Goal: Task Accomplishment & Management: Manage account settings

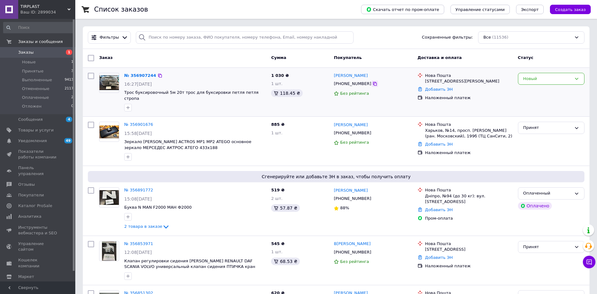
click at [372, 83] on icon at bounding box center [374, 83] width 5 height 5
click at [123, 76] on div "№ 356907244 16:27, 12.08.2025 Трос буксировочный 5м 20т трос для буксировки пет…" at bounding box center [195, 92] width 147 height 44
click at [127, 76] on link "№ 356907244" at bounding box center [140, 75] width 32 height 5
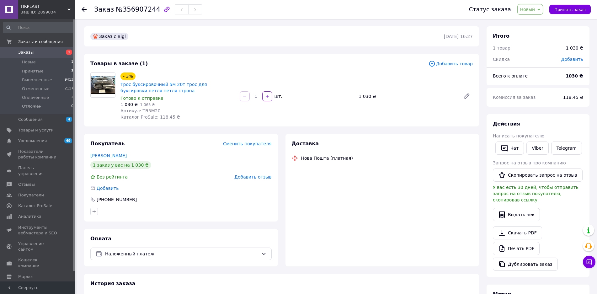
click at [355, 125] on div "Товары в заказе (1) Добавить товар - 3% Трос буксировочный 5м 20т трос для букс…" at bounding box center [281, 90] width 395 height 72
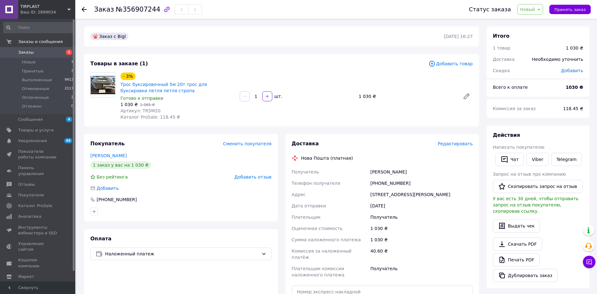
drag, startPoint x: 360, startPoint y: 170, endPoint x: 424, endPoint y: 167, distance: 63.5
click at [424, 167] on div "Получатель Маркевич Генадий Телефон получателя +380957973004 Адрес Одесса, №126…" at bounding box center [382, 223] width 184 height 114
copy div "Получатель Маркевич Генадий"
drag, startPoint x: 404, startPoint y: 182, endPoint x: 378, endPoint y: 186, distance: 26.6
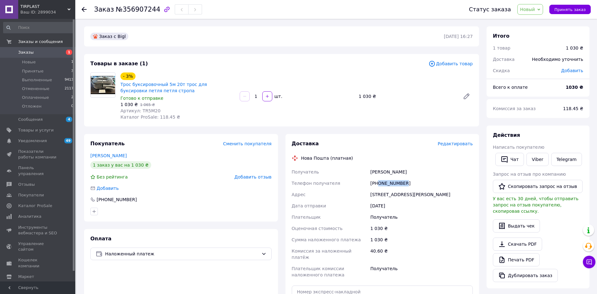
click at [378, 186] on div "[PHONE_NUMBER]" at bounding box center [421, 183] width 105 height 11
copy div "0957973004"
click at [145, 109] on span "Артикул: TR5M20" at bounding box center [140, 110] width 40 height 5
copy span "TR5M20"
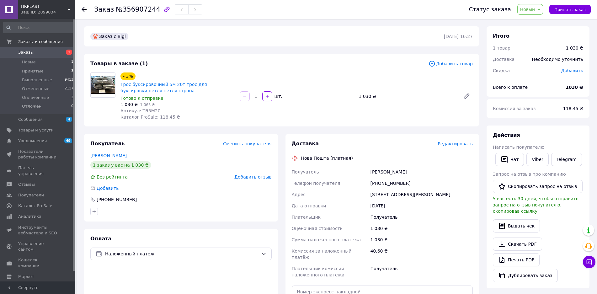
click at [384, 189] on div "[STREET_ADDRESS][PERSON_NAME]" at bounding box center [421, 194] width 105 height 11
click at [355, 151] on div "Доставка Редактировать Нова Пошта (платная) Получатель Маркевич Генадий Телефон…" at bounding box center [382, 240] width 181 height 201
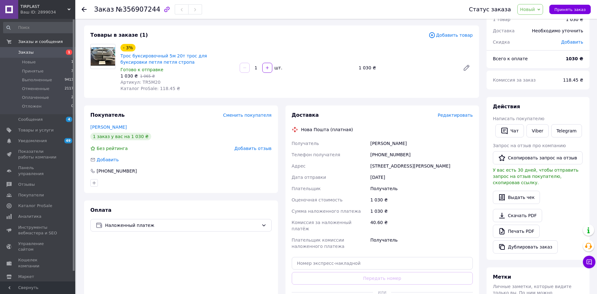
scroll to position [63, 0]
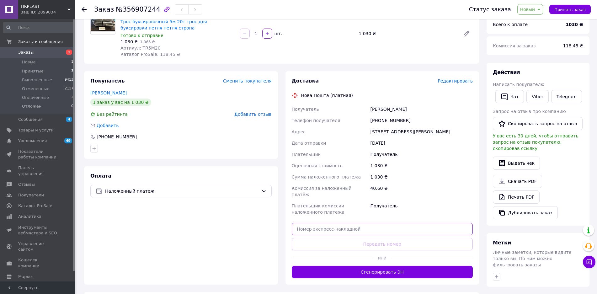
click at [354, 223] on input "text" at bounding box center [382, 229] width 181 height 13
paste input "20451225273849"
type input "20451225273849"
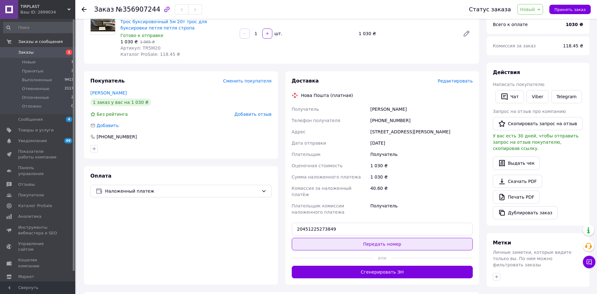
click at [352, 238] on button "Передать номер" at bounding box center [382, 244] width 181 height 13
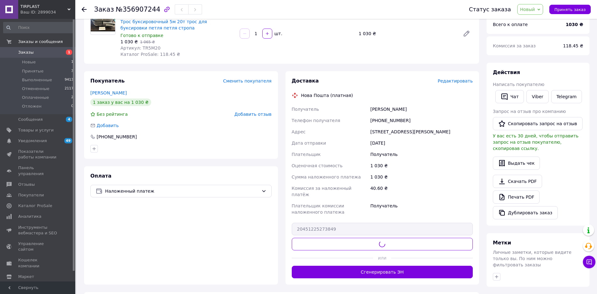
click at [306, 127] on div "Адрес" at bounding box center [329, 131] width 79 height 11
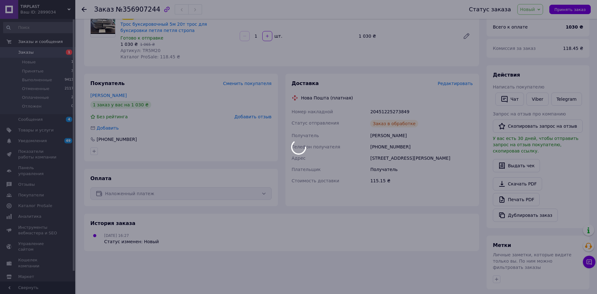
scroll to position [12, 0]
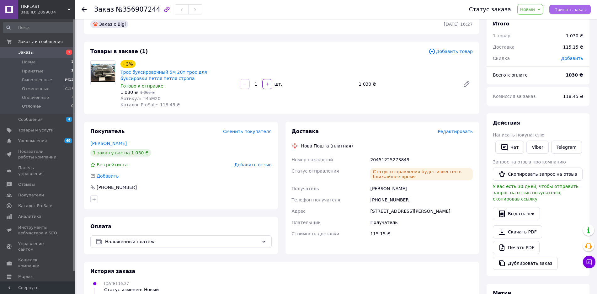
click at [574, 9] on span "Принять заказ" at bounding box center [569, 9] width 31 height 5
click at [566, 12] on button "Заказ выполнен" at bounding box center [568, 9] width 45 height 9
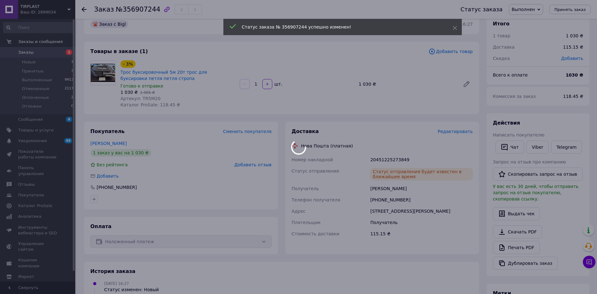
click at [56, 52] on span "Заказы" at bounding box center [38, 53] width 40 height 6
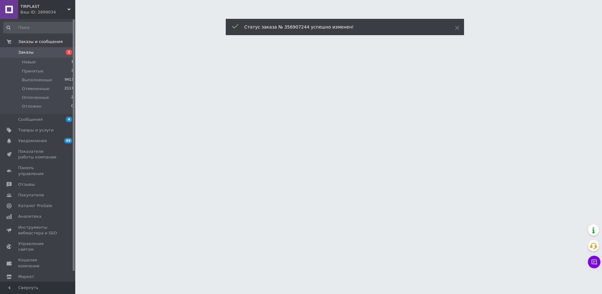
click at [56, 53] on span "Заказы" at bounding box center [38, 53] width 40 height 6
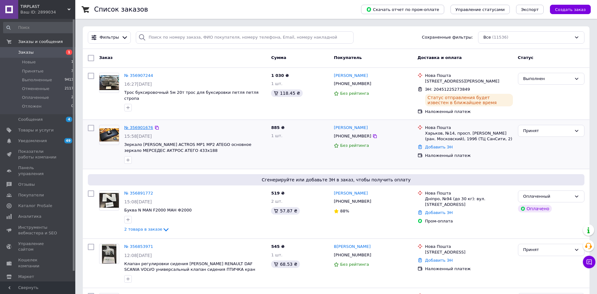
click at [142, 127] on link "№ 356901676" at bounding box center [138, 127] width 29 height 5
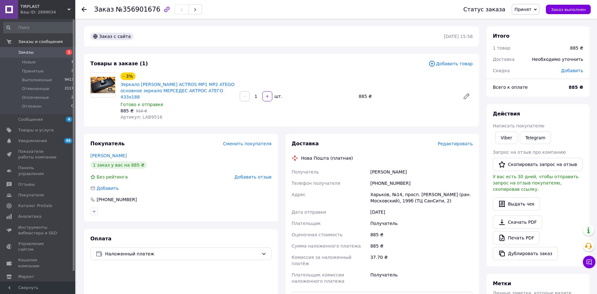
click at [143, 114] on span "Артикул: LAB9516" at bounding box center [141, 116] width 42 height 5
copy span "LAB9516"
click at [397, 178] on div "[PHONE_NUMBER]" at bounding box center [421, 183] width 105 height 11
drag, startPoint x: 366, startPoint y: 163, endPoint x: 416, endPoint y: 163, distance: 50.2
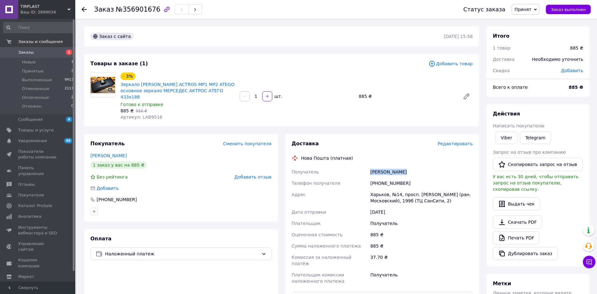
click at [416, 166] on div "Получатель Меметов Надир Телефон получателя +380952225263 Адрес Харьков, №14, п…" at bounding box center [382, 226] width 184 height 120
copy div "Получатель Меметов Надир"
drag, startPoint x: 405, startPoint y: 177, endPoint x: 378, endPoint y: 179, distance: 27.1
click at [378, 179] on div "[PHONE_NUMBER]" at bounding box center [421, 183] width 105 height 11
copy div "0952225263"
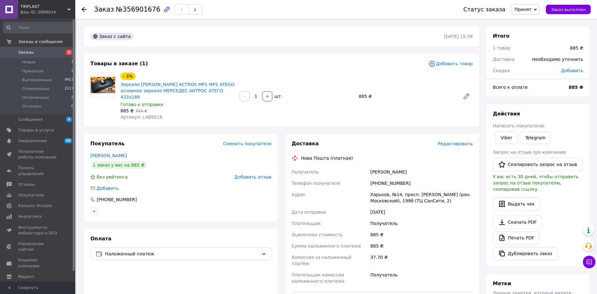
click at [136, 102] on span "Готово к отправке" at bounding box center [141, 104] width 43 height 5
click at [138, 87] on link "Зеркало [PERSON_NAME] ACTROS MP1 MP2 ATEGO основное зеркало МЕРСЕДЕС АКТРОС АТЕ…" at bounding box center [177, 91] width 114 height 18
click at [150, 114] on span "Артикул: LAB9516" at bounding box center [141, 116] width 42 height 5
copy span "LAB9516"
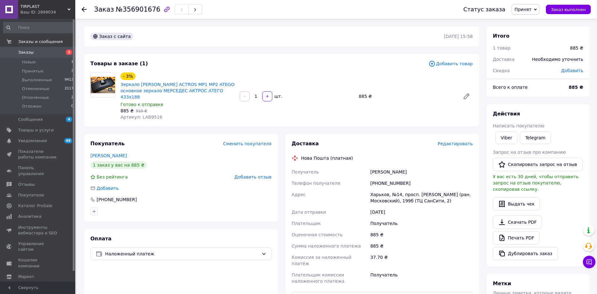
click at [396, 155] on div "Нова Пошта (платная)" at bounding box center [382, 158] width 184 height 6
click at [147, 114] on span "Артикул: LAB9516" at bounding box center [141, 116] width 42 height 5
copy span "9"
click at [147, 114] on span "Артикул: LAB9516" at bounding box center [141, 116] width 42 height 5
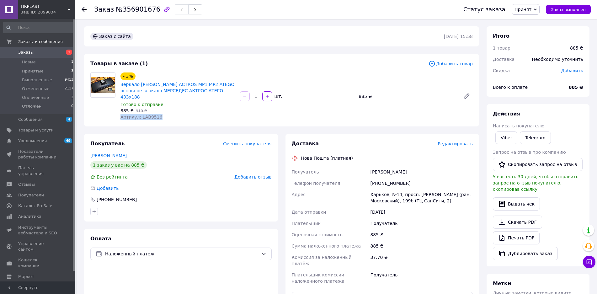
click at [167, 114] on div "Артикул: LAB9516" at bounding box center [177, 117] width 114 height 6
click at [146, 114] on span "Артикул: LAB9516" at bounding box center [141, 116] width 42 height 5
copy span "LAB9516"
click at [356, 192] on div "Адрес" at bounding box center [329, 198] width 79 height 18
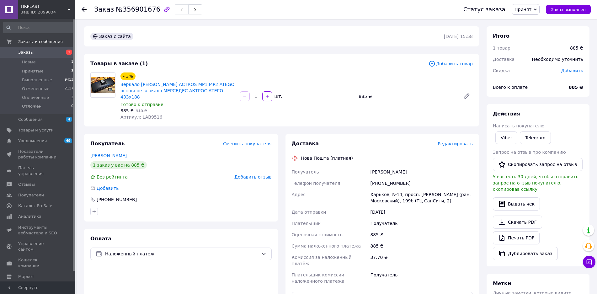
click at [380, 189] on div "Харьков, №14, просп. [PERSON_NAME] (ран. Московский), 199б (ТЦ СанСити, 2)" at bounding box center [421, 198] width 105 height 18
click at [334, 52] on div "Заказ с сайта 12.08.2025 | 15:58 Товары в заказе (1) Добавить товар - 3% Зеркал…" at bounding box center [281, 222] width 402 height 392
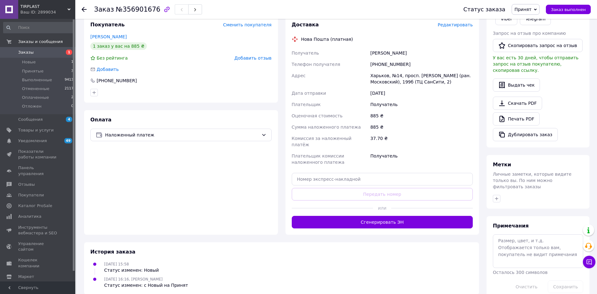
scroll to position [119, 0]
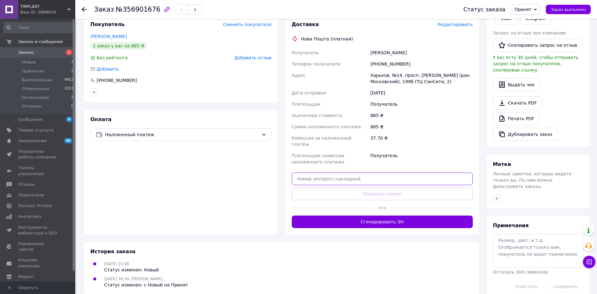
click at [343, 173] on input "text" at bounding box center [382, 179] width 181 height 13
paste input "20451225280819"
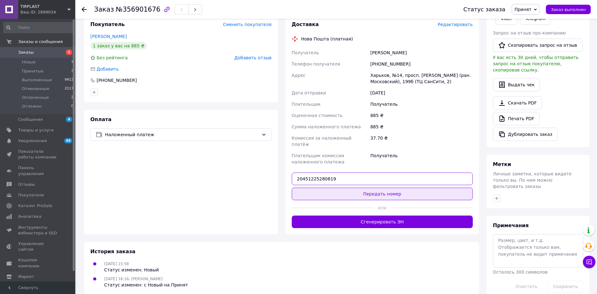
type input "20451225280819"
click at [344, 188] on button "Передать номер" at bounding box center [382, 194] width 181 height 13
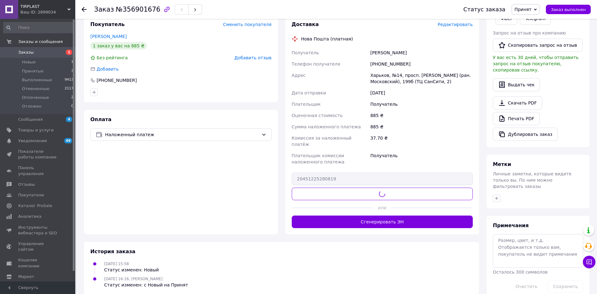
click at [364, 77] on div "Адрес" at bounding box center [329, 79] width 79 height 18
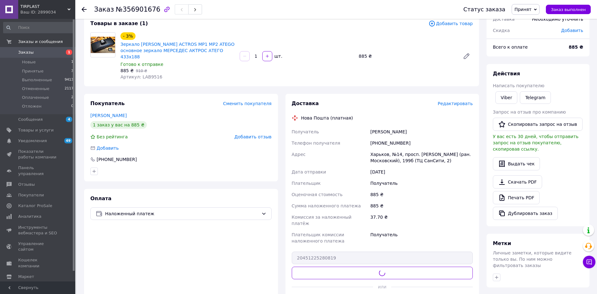
scroll to position [0, 0]
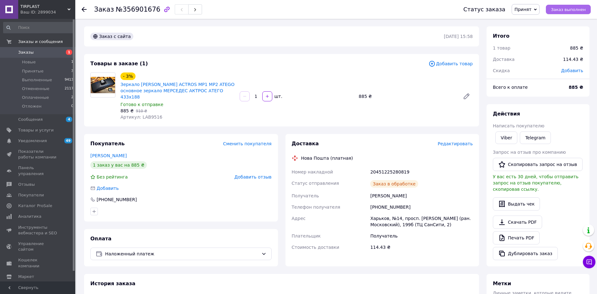
click at [561, 11] on span "Заказ выполнен" at bounding box center [568, 9] width 35 height 5
click at [320, 104] on div "- 3% Зеркало MERCEDES ACTROS MP1 MP2 ATEGO основное зеркало МЕРСЕДЕС АКТРОС АТЕ…" at bounding box center [296, 96] width 357 height 50
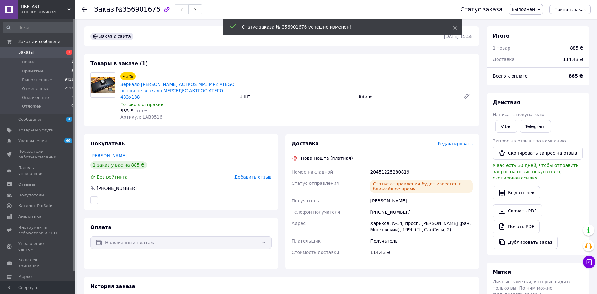
click at [29, 50] on span "Заказы" at bounding box center [25, 53] width 15 height 6
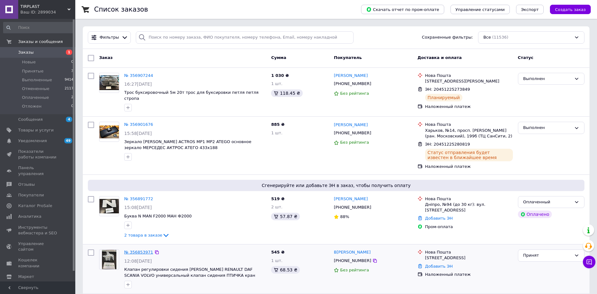
click at [143, 251] on link "№ 356853971" at bounding box center [138, 252] width 29 height 5
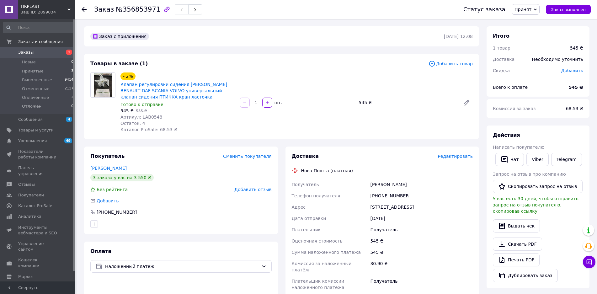
click at [338, 127] on div "- 2% Клапан регулировки сидения MERCEDES RENAULT DAF SCANIA VOLVO универсальный…" at bounding box center [296, 102] width 357 height 63
drag, startPoint x: 412, startPoint y: 194, endPoint x: 377, endPoint y: 196, distance: 34.2
click at [377, 196] on div "[PHONE_NUMBER]" at bounding box center [421, 195] width 105 height 11
click at [392, 213] on div "12.08.2025" at bounding box center [421, 218] width 105 height 11
click at [327, 179] on div "Получатель" at bounding box center [329, 184] width 79 height 11
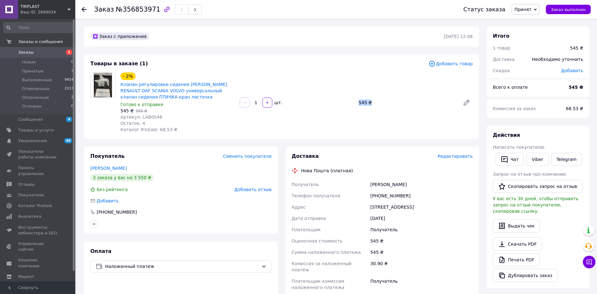
drag, startPoint x: 356, startPoint y: 98, endPoint x: 374, endPoint y: 98, distance: 17.9
click at [372, 98] on div "- 2% Клапан регулировки сидения MERCEDES RENAULT DAF SCANIA VOLVO универсальный…" at bounding box center [296, 102] width 357 height 63
click at [359, 108] on div "- 2% Клапан регулировки сидения MERCEDES RENAULT DAF SCANIA VOLVO универсальный…" at bounding box center [296, 102] width 357 height 63
click at [362, 105] on div "545 ₴" at bounding box center [407, 102] width 102 height 9
click at [54, 51] on span "Заказы" at bounding box center [38, 53] width 40 height 6
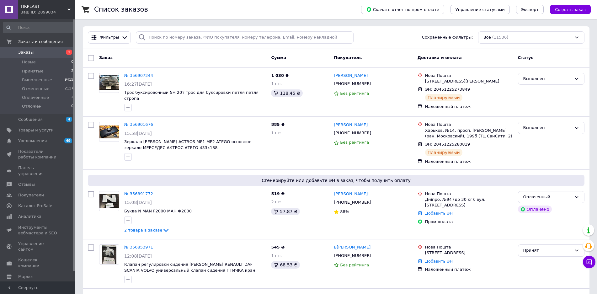
click at [484, 56] on div "Доставка и оплата" at bounding box center [465, 57] width 100 height 11
